Goal: Task Accomplishment & Management: Complete application form

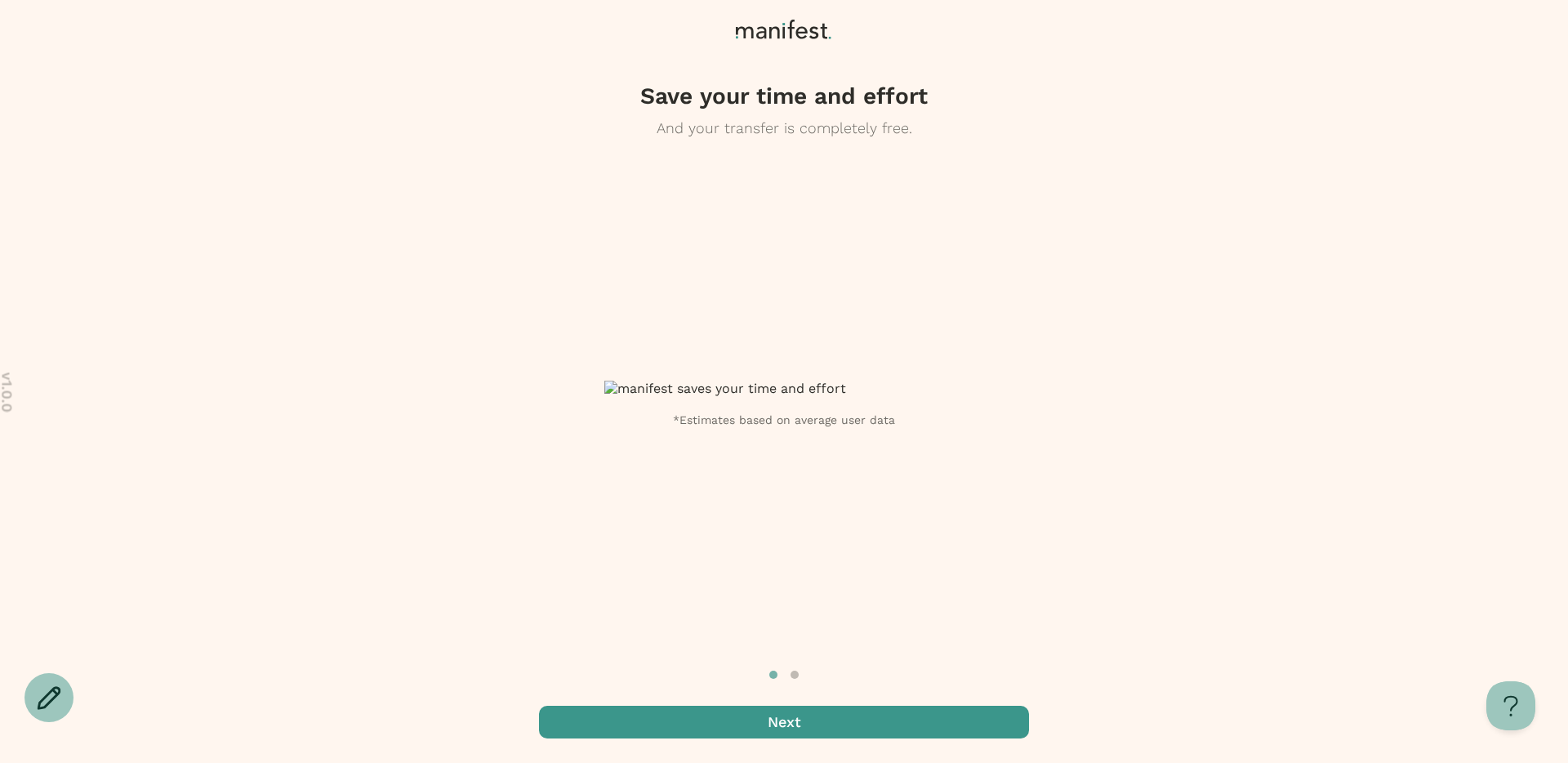
click at [792, 726] on span "button" at bounding box center [784, 722] width 490 height 33
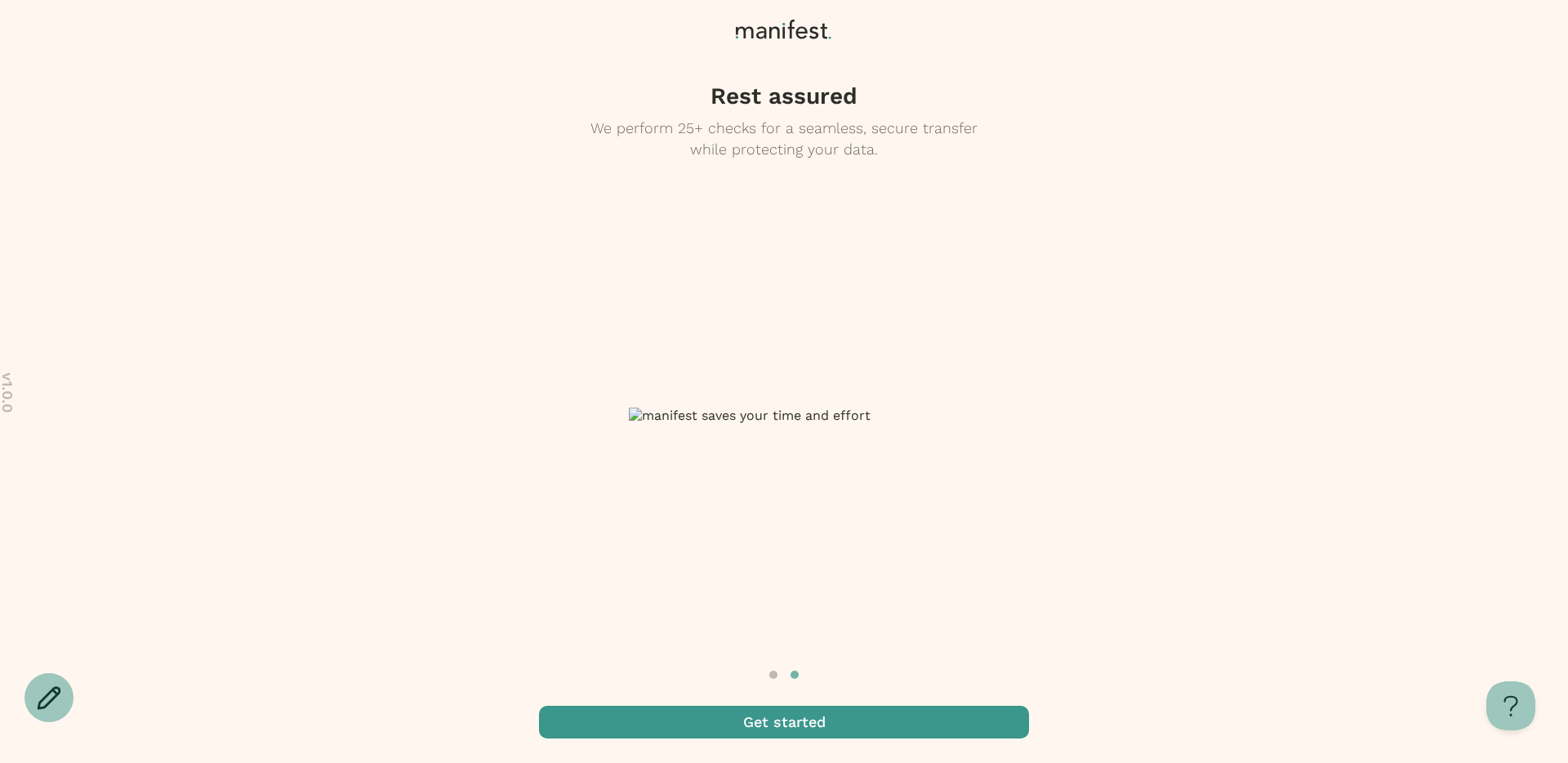
click at [792, 726] on span "button" at bounding box center [784, 722] width 490 height 33
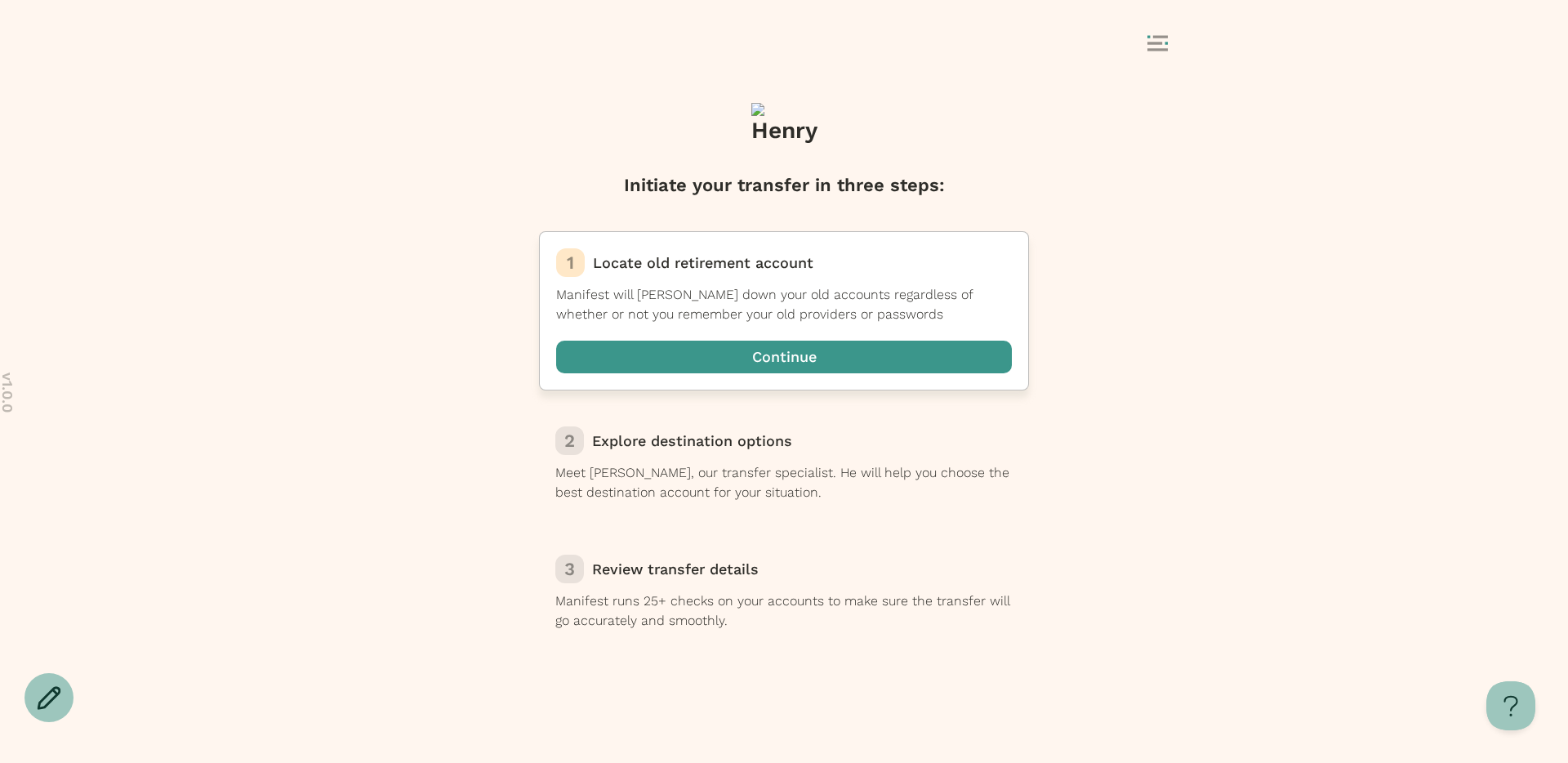
click at [726, 358] on span "button" at bounding box center [784, 357] width 456 height 33
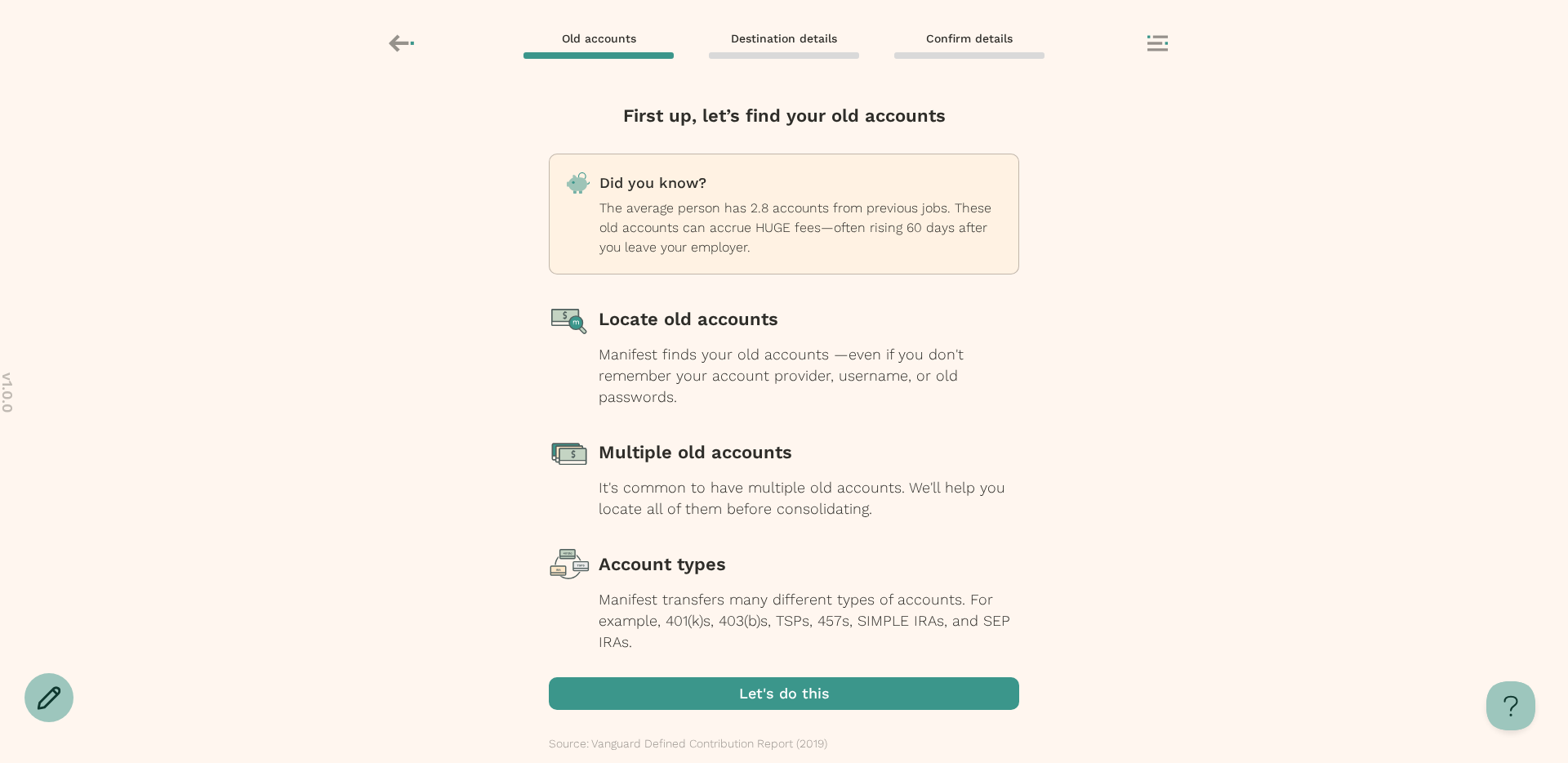
click at [802, 699] on span "button" at bounding box center [784, 693] width 471 height 33
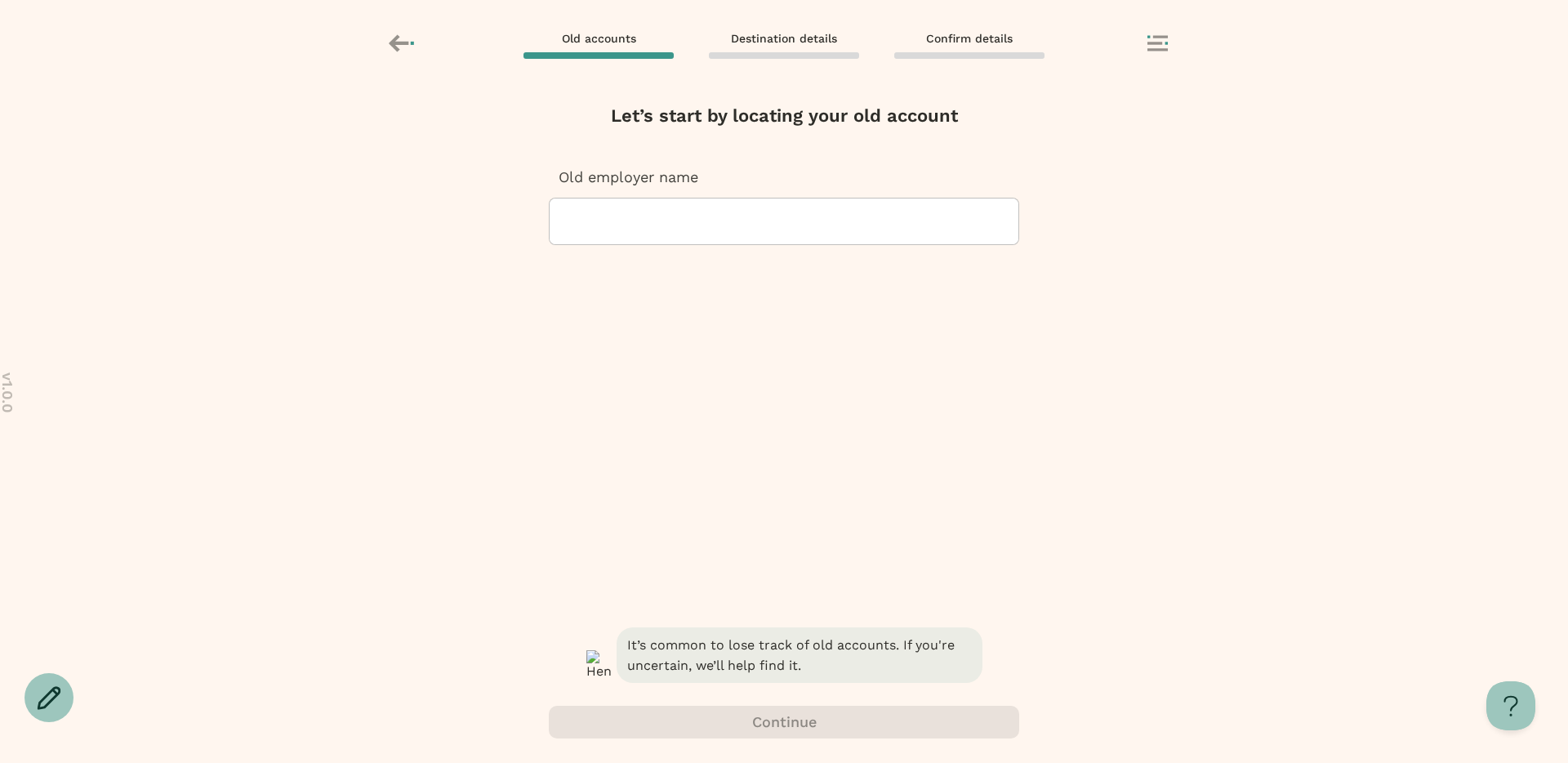
click at [764, 219] on div at bounding box center [784, 221] width 443 height 46
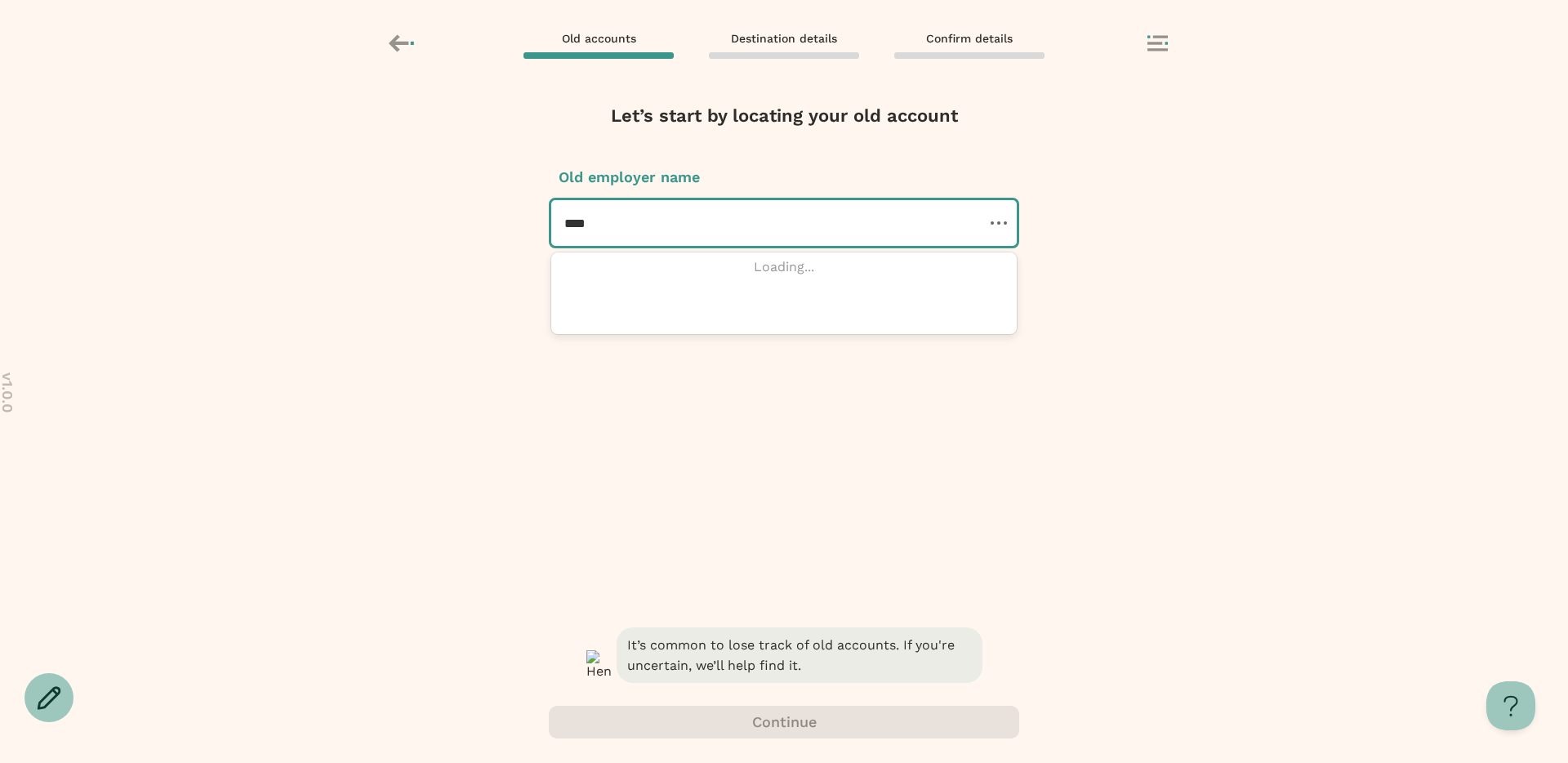
type input "****"
type input "******"
click at [627, 227] on div at bounding box center [774, 223] width 420 height 46
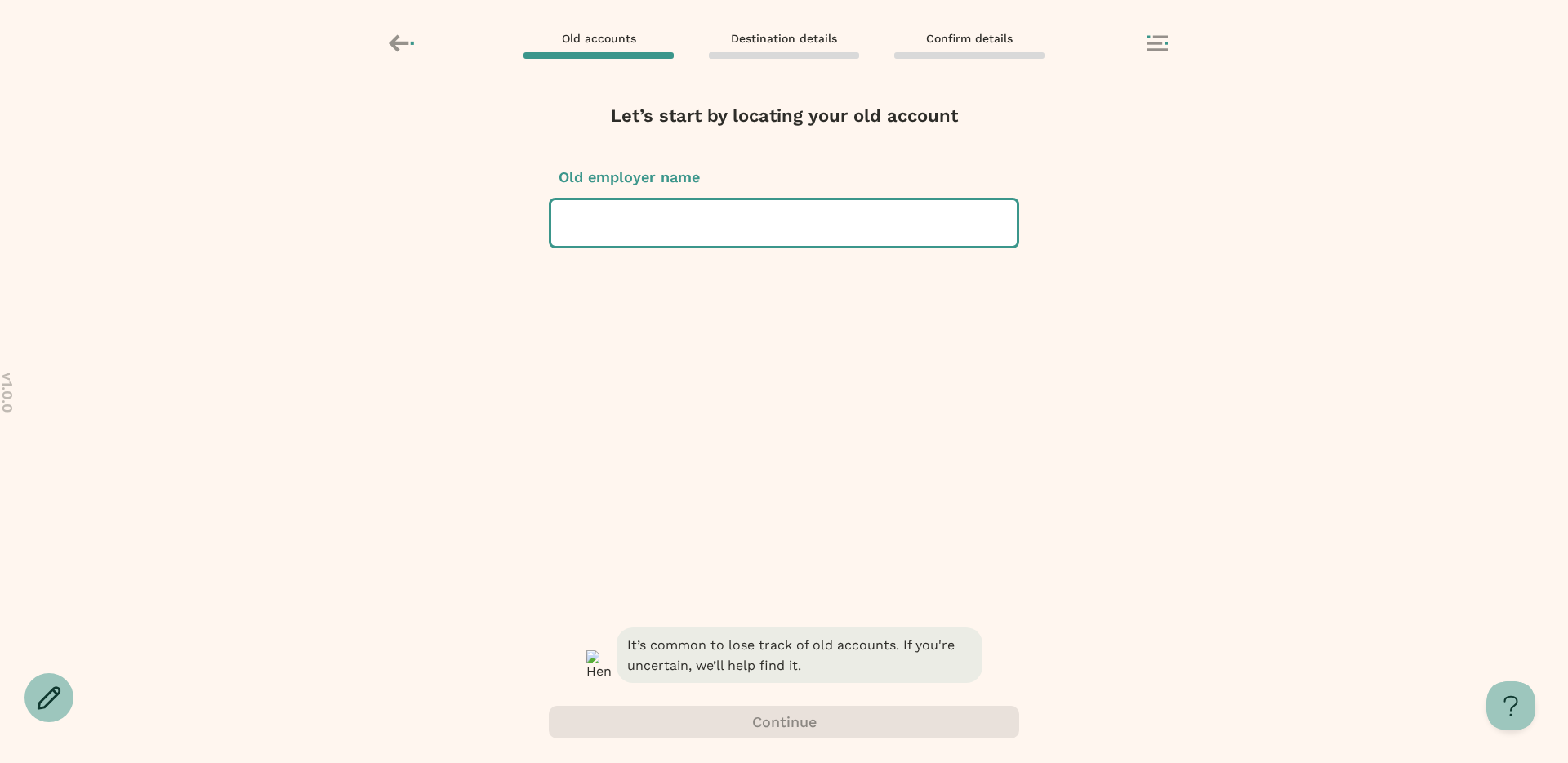
click at [651, 229] on div at bounding box center [784, 223] width 440 height 46
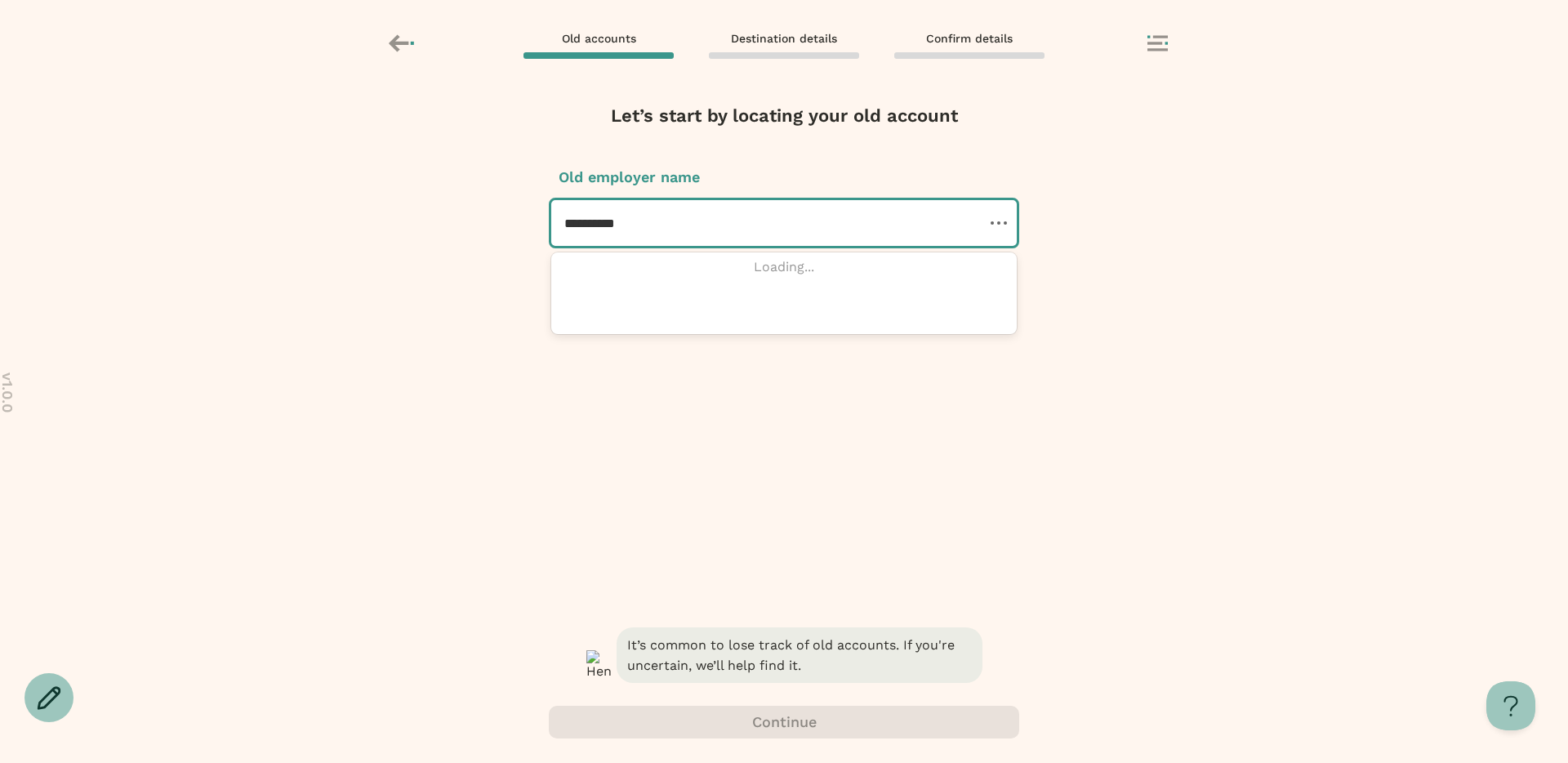
type input "**********"
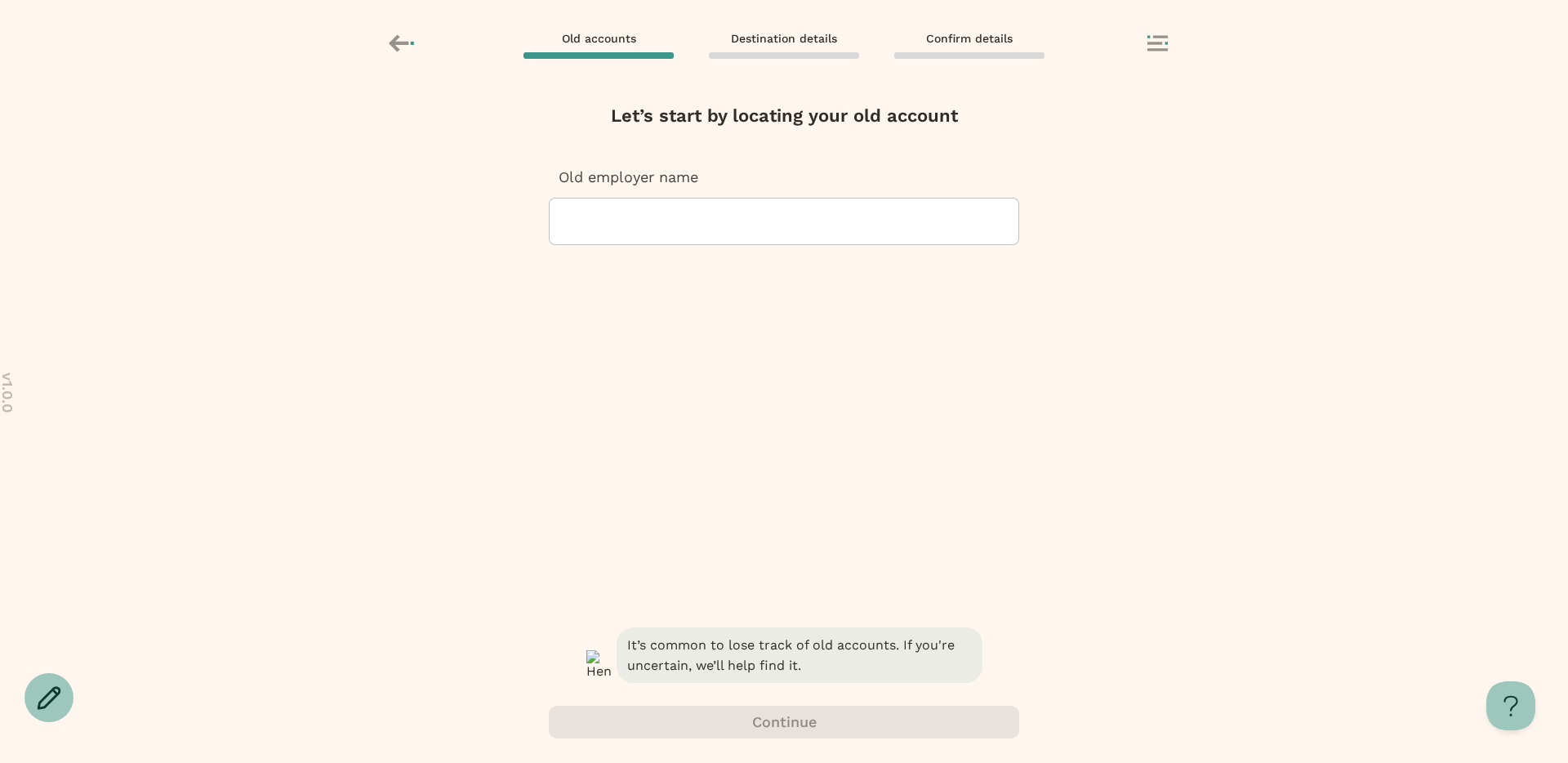
click at [1146, 45] on div "Old accounts Destination details Confirm details" at bounding box center [784, 44] width 817 height 31
click at [1155, 46] on icon at bounding box center [1158, 44] width 20 height 17
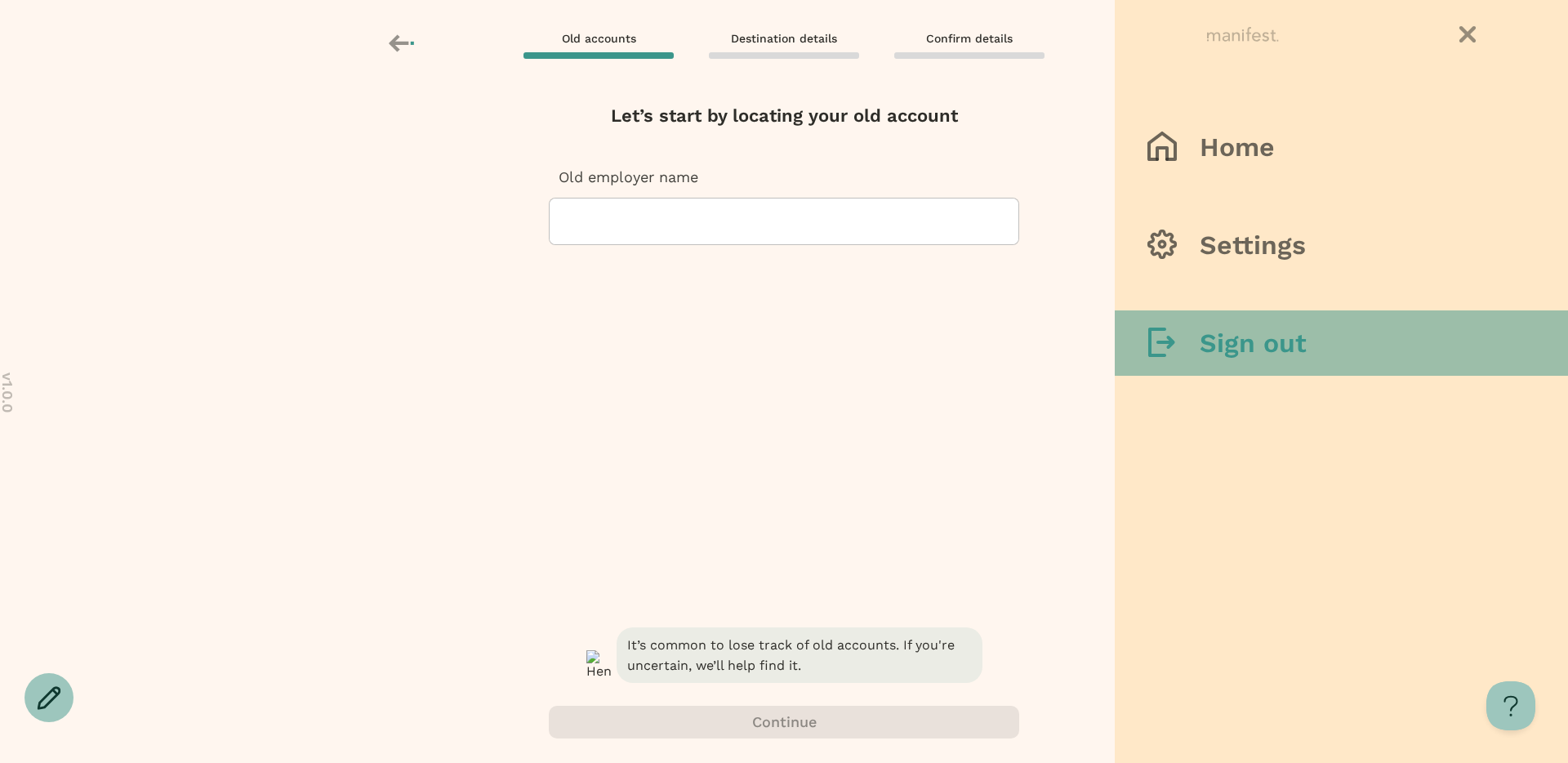
click at [1190, 332] on div at bounding box center [1173, 343] width 52 height 32
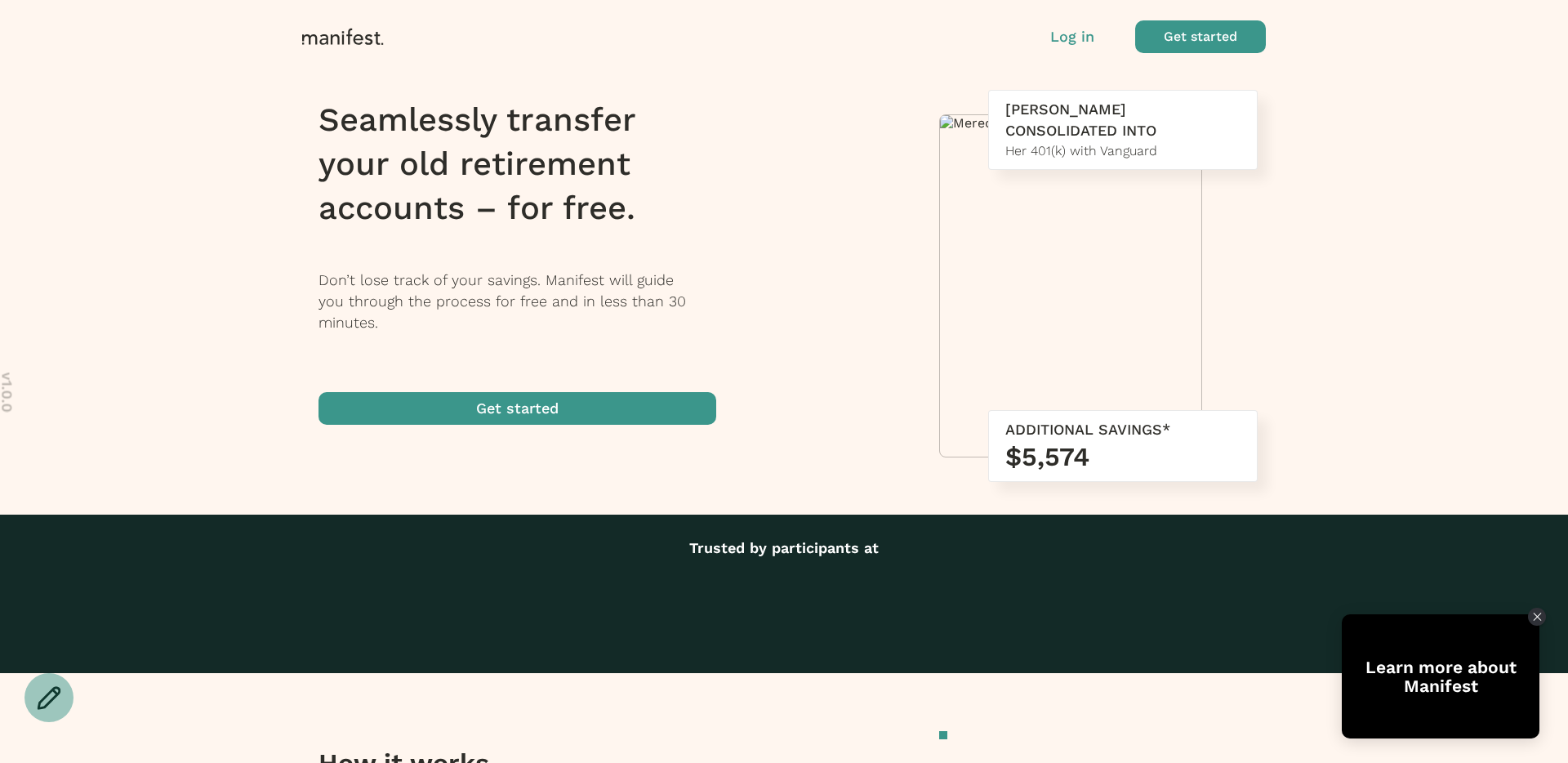
click at [1074, 35] on p "Log in" at bounding box center [1072, 36] width 44 height 21
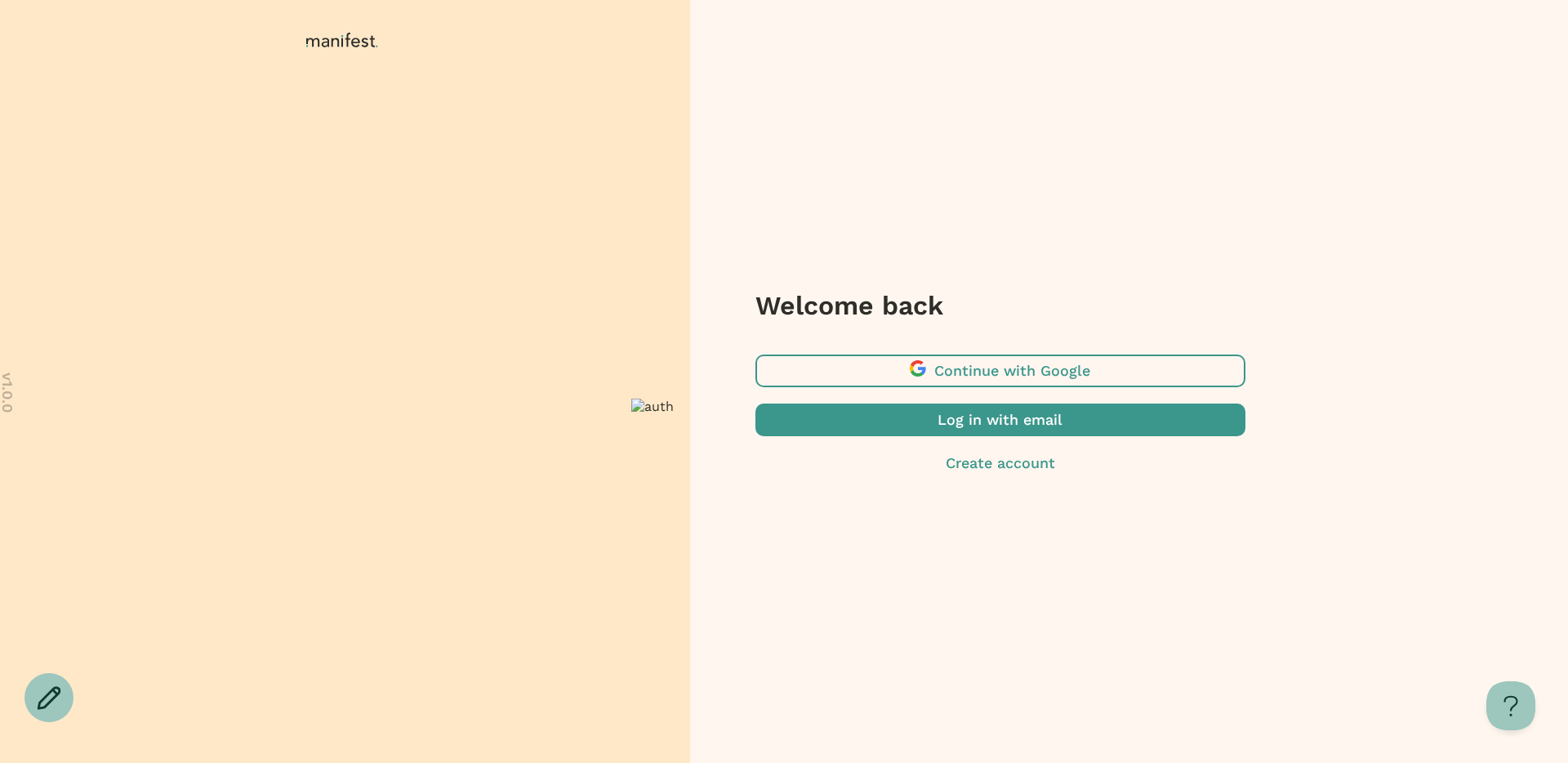
click at [945, 424] on span "button" at bounding box center [1000, 420] width 490 height 33
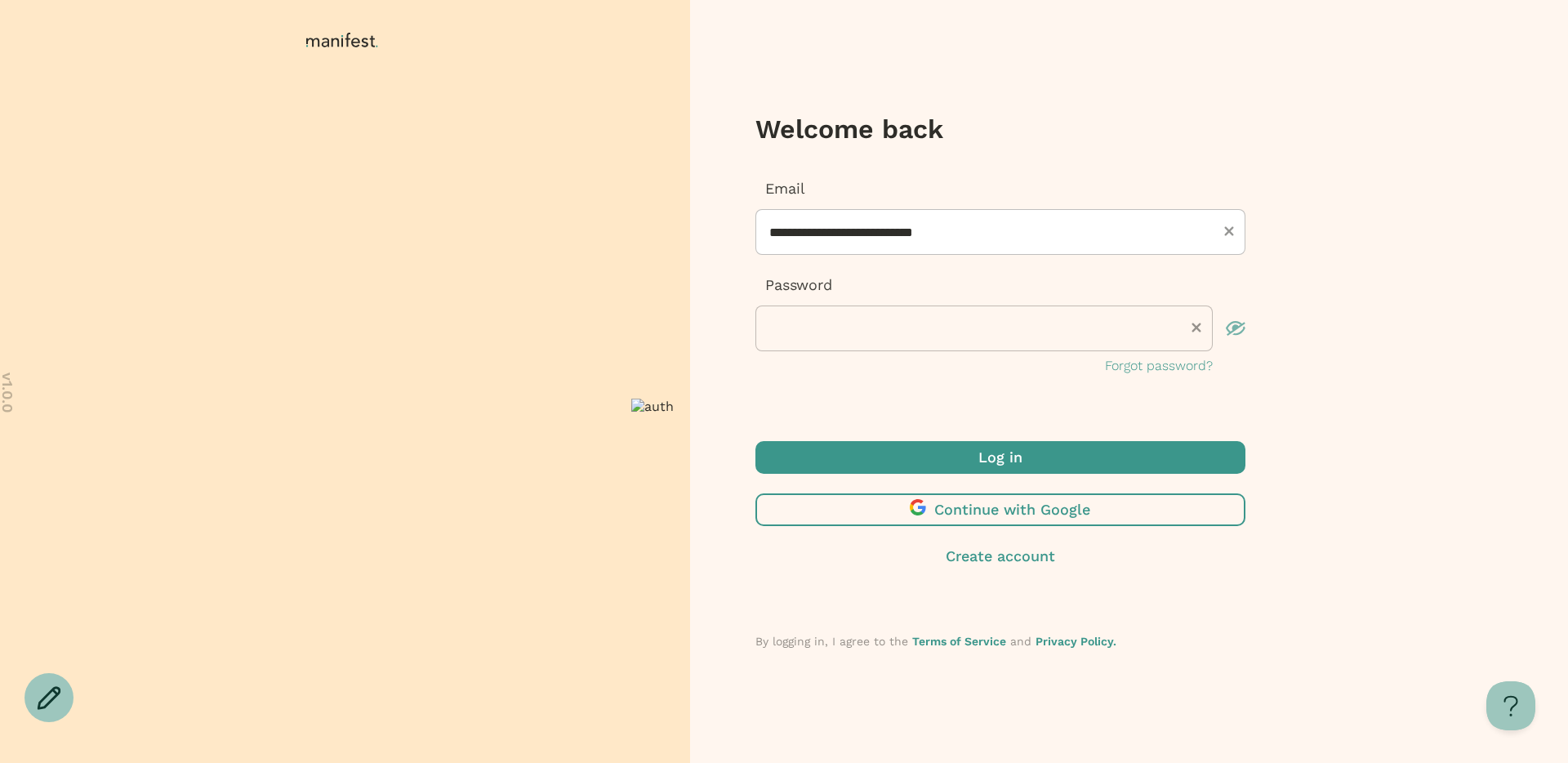
click at [872, 461] on span "submit" at bounding box center [1000, 457] width 490 height 33
